Goal: Task Accomplishment & Management: Use online tool/utility

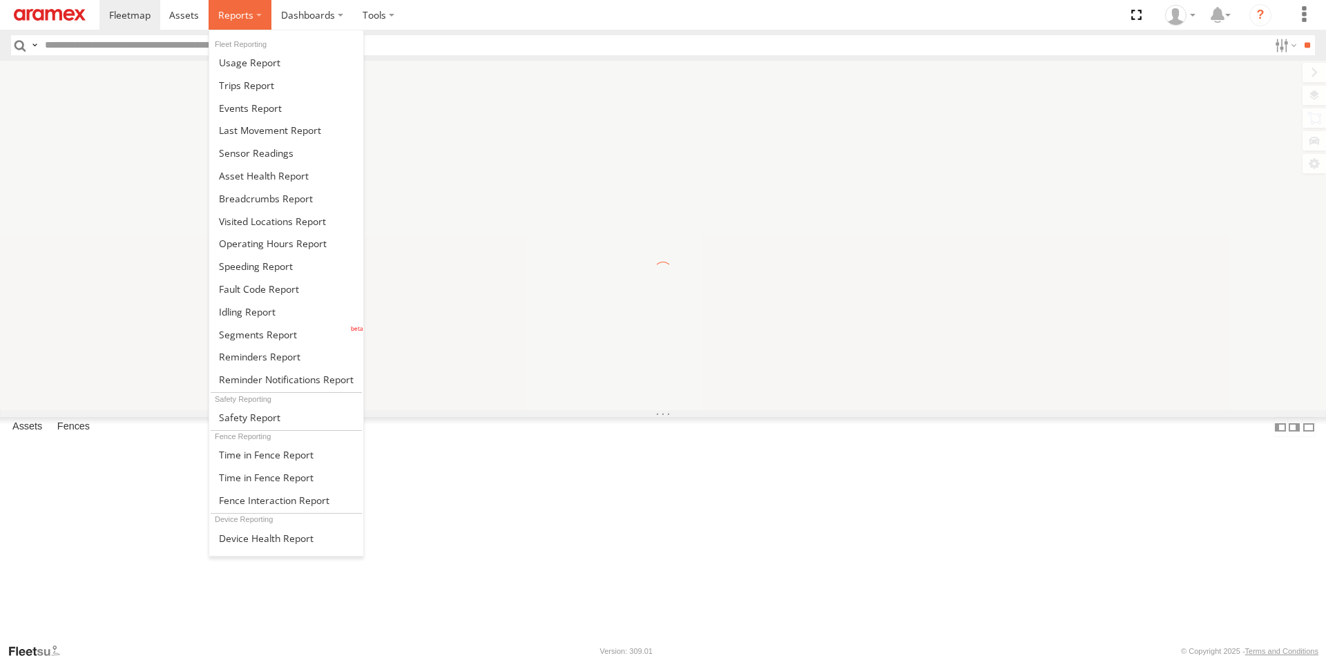
click at [259, 23] on label at bounding box center [240, 15] width 63 height 30
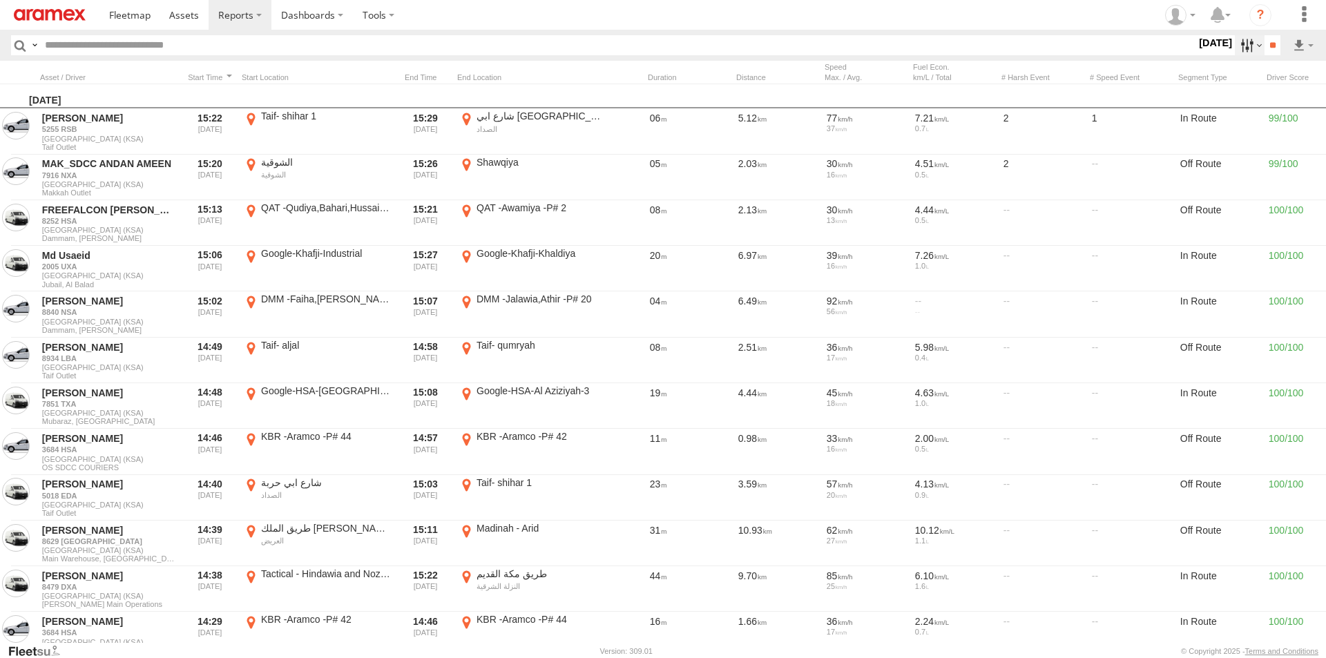
click at [1235, 44] on label at bounding box center [1250, 45] width 30 height 20
click at [0, 0] on span "On Duty" at bounding box center [0, 0] width 0 height 0
click at [0, 0] on span "Off Duty" at bounding box center [0, 0] width 0 height 0
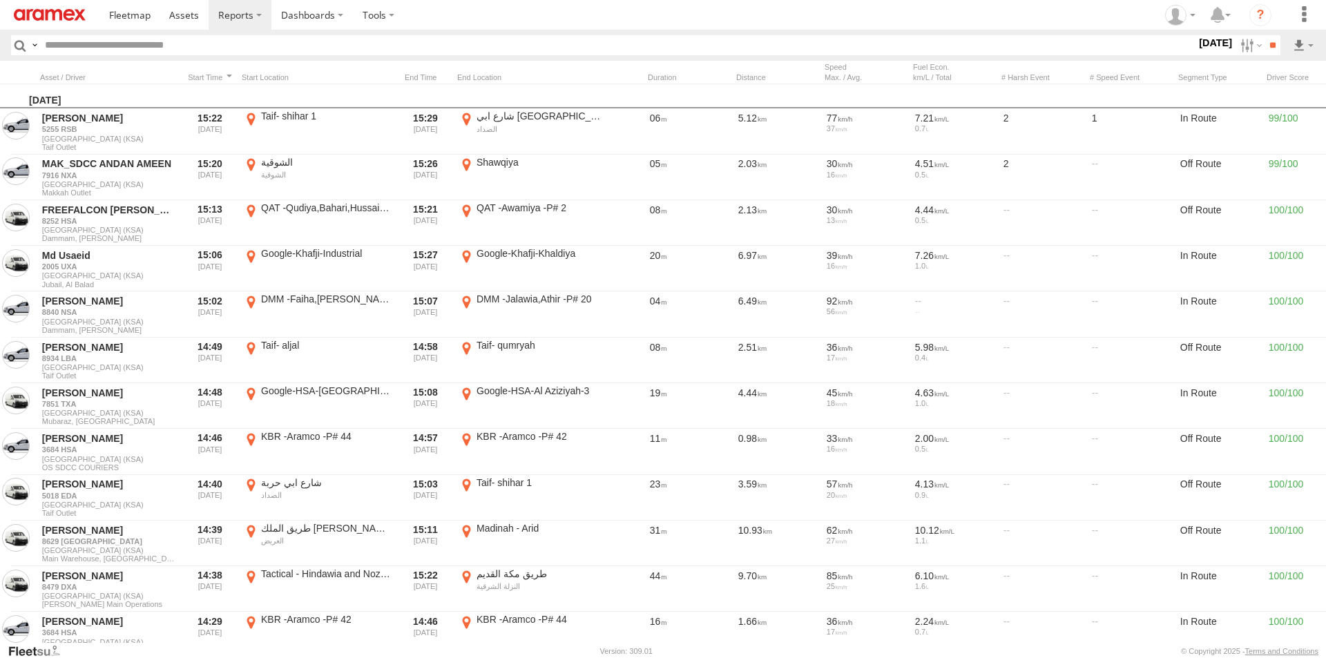
click at [0, 0] on span "In Route" at bounding box center [0, 0] width 0 height 0
click at [0, 0] on span "Off Route" at bounding box center [0, 0] width 0 height 0
click at [0, 0] on label at bounding box center [0, 0] width 0 height 0
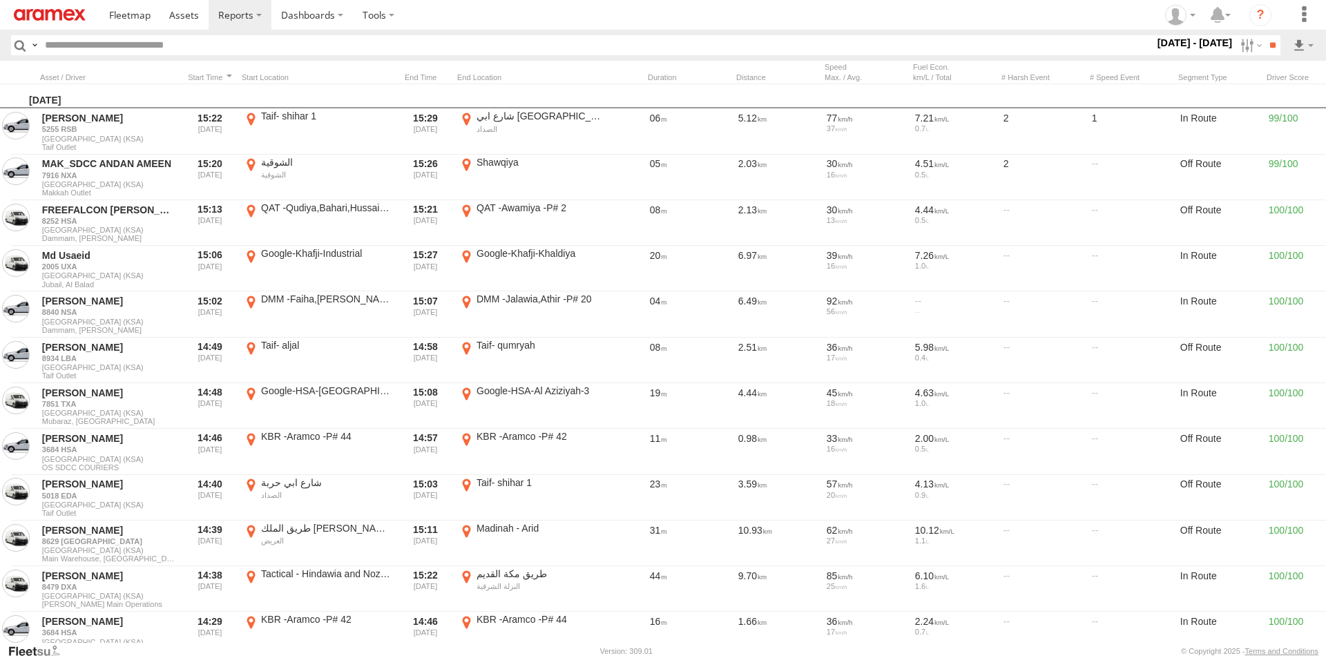
scroll to position [1205, 0]
click at [0, 0] on span "RUH - [GEOGRAPHIC_DATA]" at bounding box center [0, 0] width 0 height 0
click at [1264, 48] on input "**" at bounding box center [1272, 45] width 16 height 20
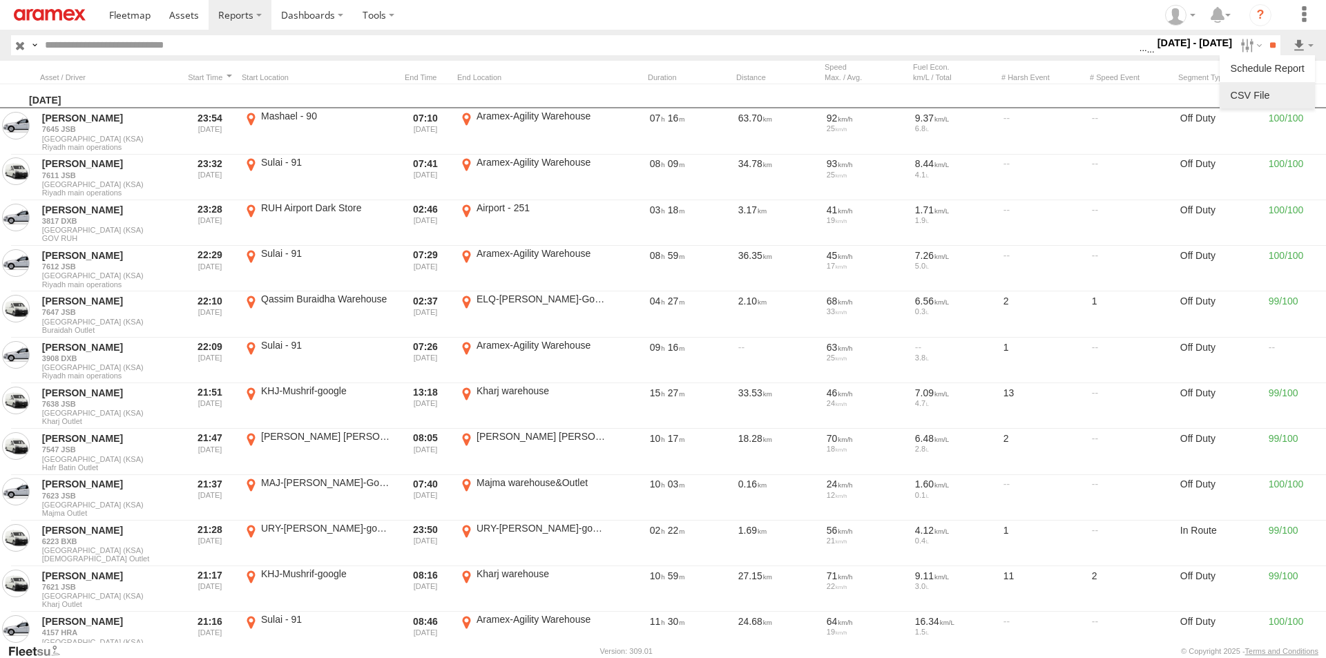
click at [1279, 93] on link at bounding box center [1267, 95] width 84 height 21
